Goal: Task Accomplishment & Management: Use online tool/utility

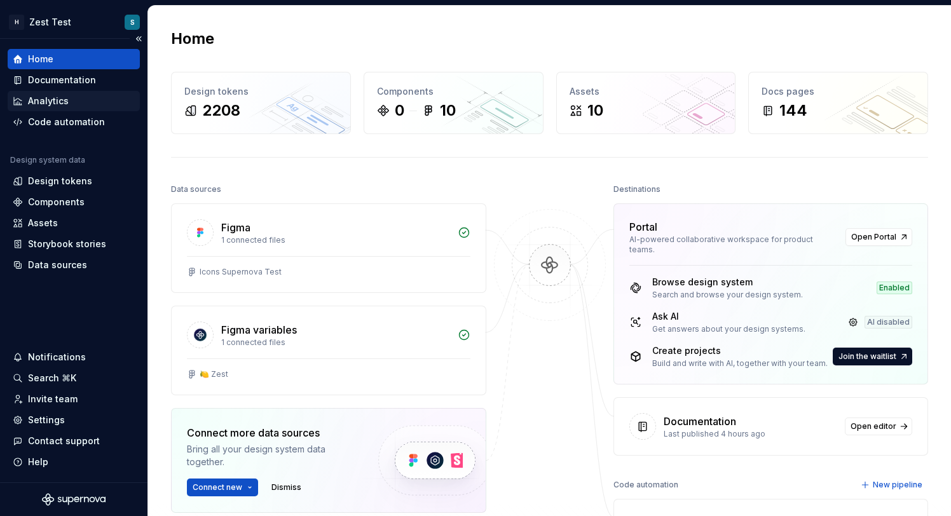
click at [94, 91] on div "Analytics" at bounding box center [74, 101] width 132 height 20
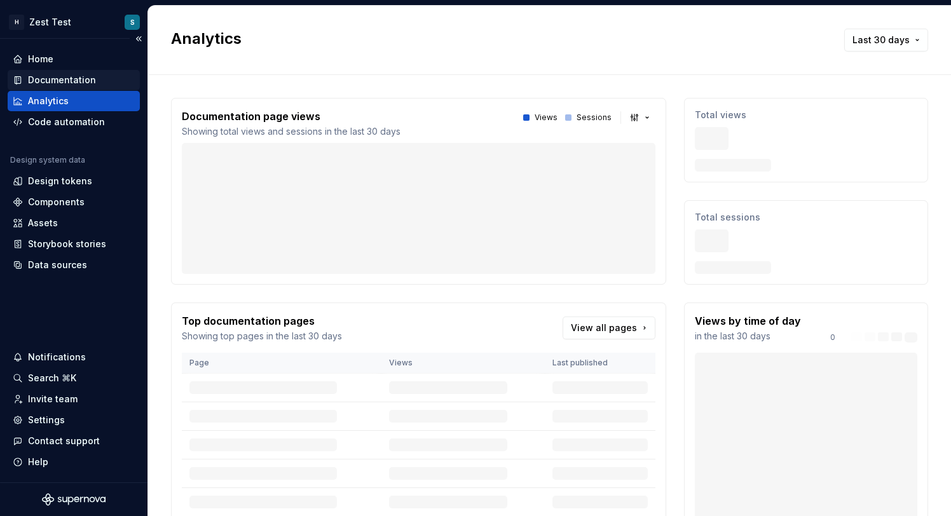
click at [93, 83] on div "Documentation" at bounding box center [74, 80] width 122 height 13
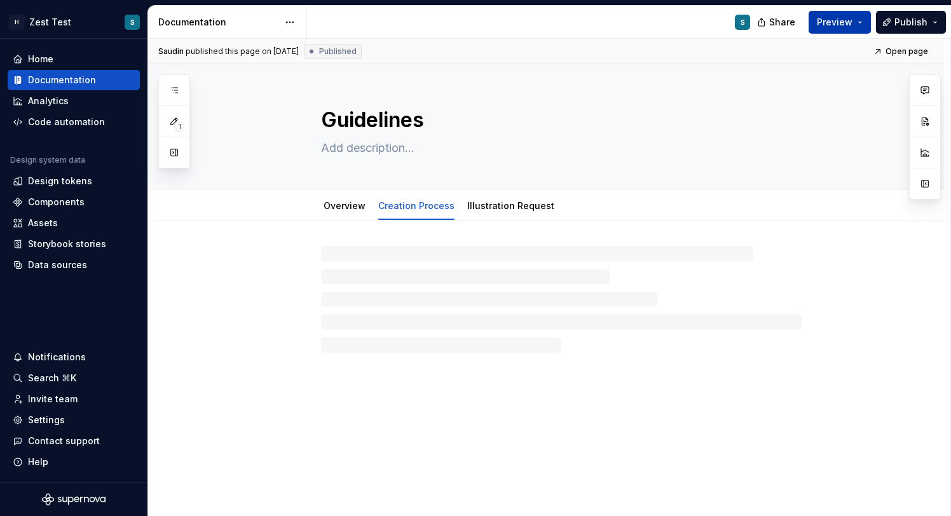
click at [843, 22] on span "Preview" at bounding box center [835, 22] width 36 height 13
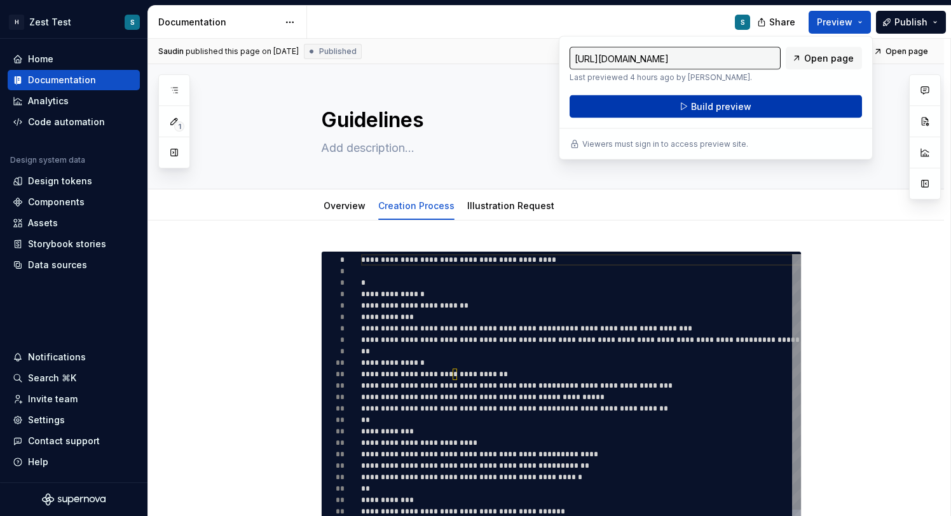
click at [746, 100] on span "Build preview" at bounding box center [721, 106] width 60 height 13
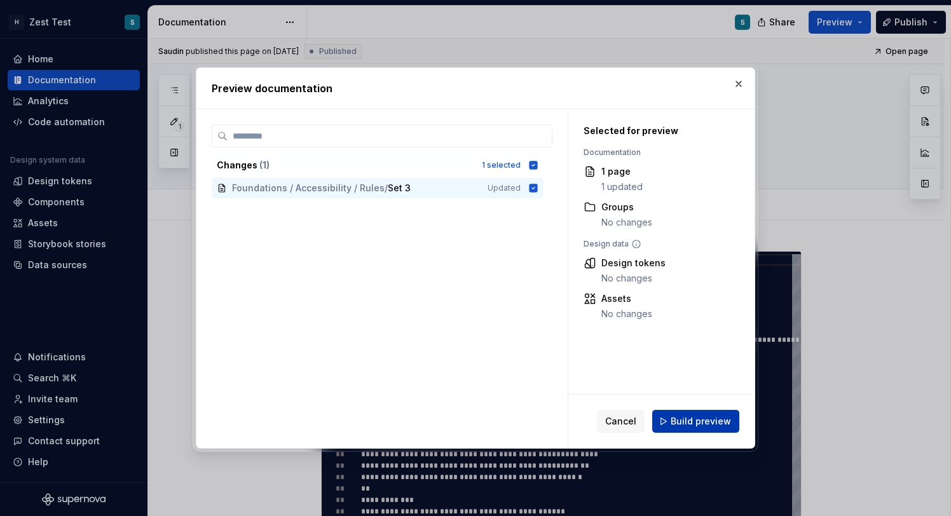
click at [709, 423] on span "Build preview" at bounding box center [701, 421] width 60 height 13
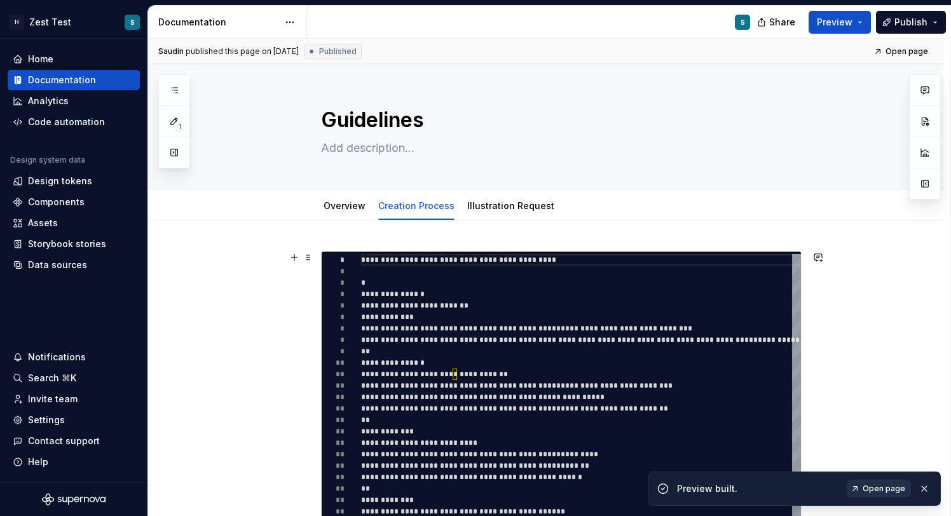
click at [875, 486] on span "Open page" at bounding box center [884, 489] width 43 height 10
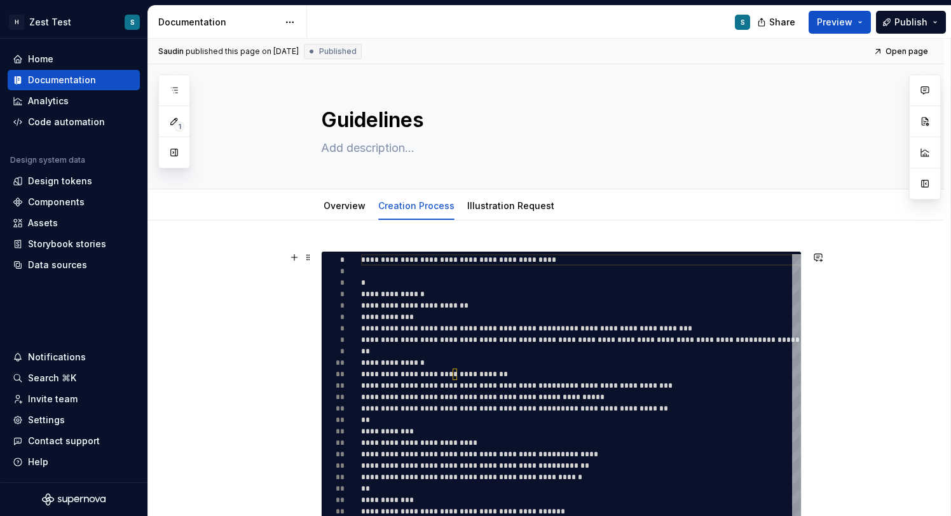
type textarea "*"
